Goal: Task Accomplishment & Management: Manage account settings

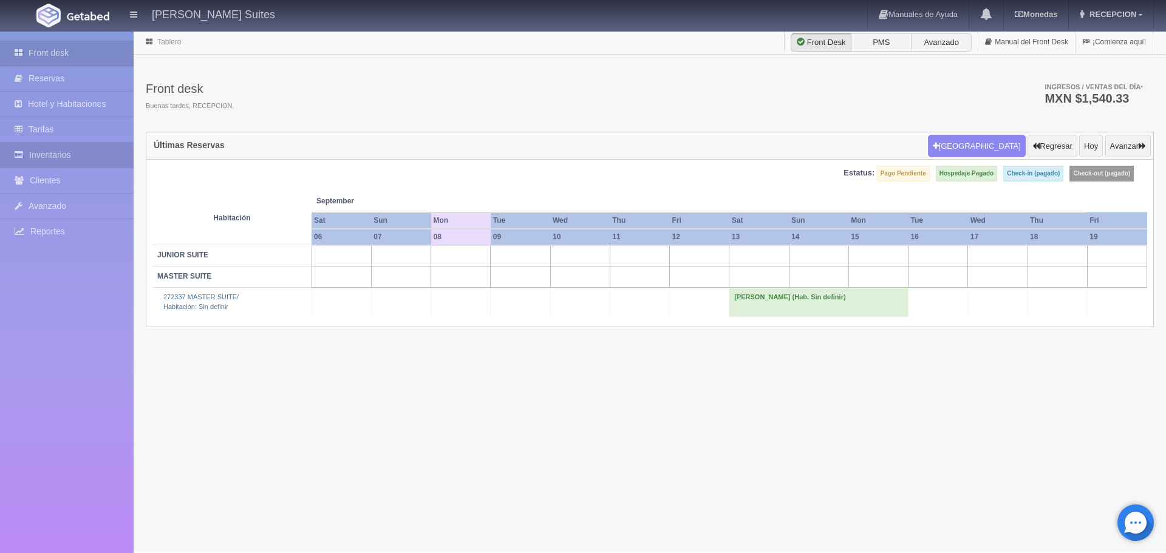
click at [79, 153] on link "Inventarios" at bounding box center [67, 155] width 134 height 25
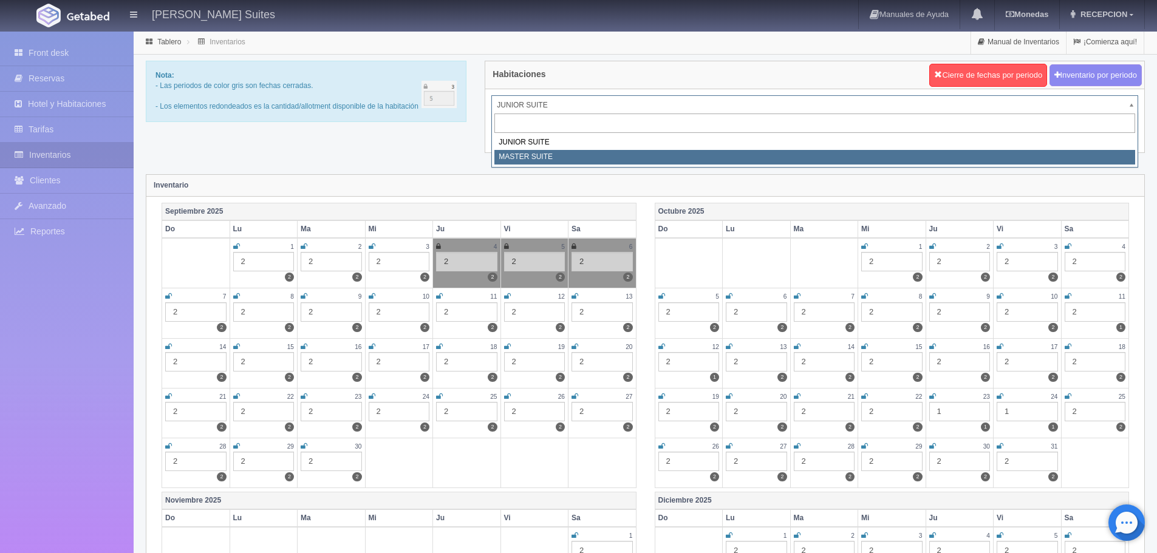
select select "305"
